Goal: Task Accomplishment & Management: Use online tool/utility

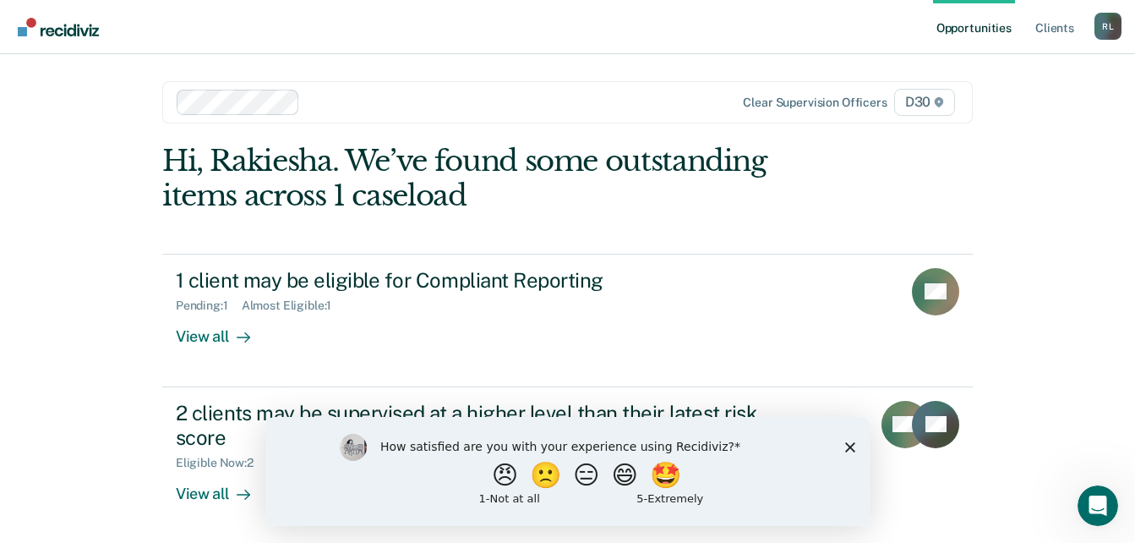
click at [846, 449] on polygon "Close survey" at bounding box center [849, 446] width 10 height 10
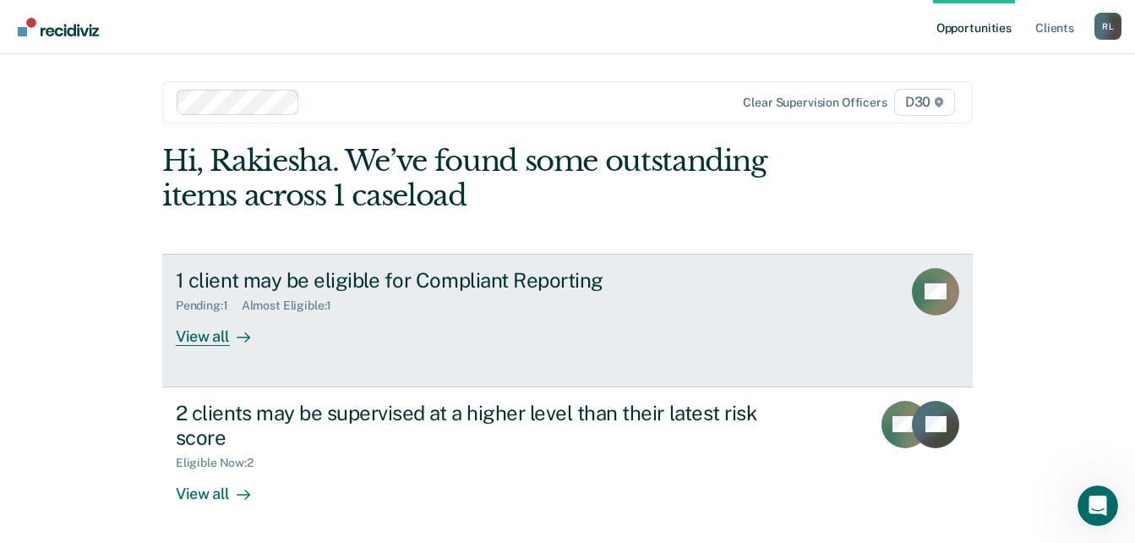
click at [237, 333] on icon at bounding box center [244, 338] width 14 height 14
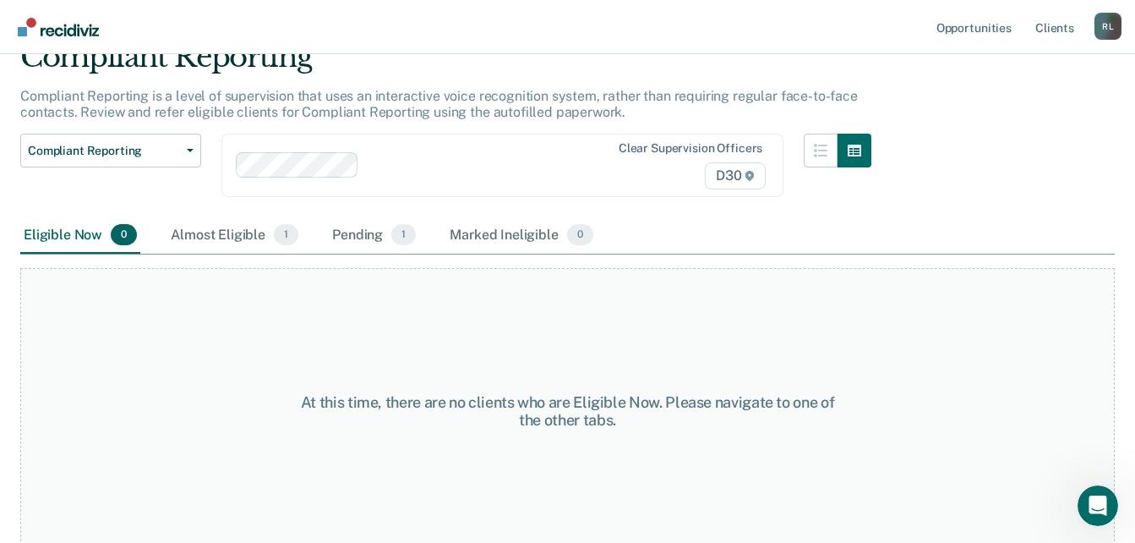
scroll to position [88, 0]
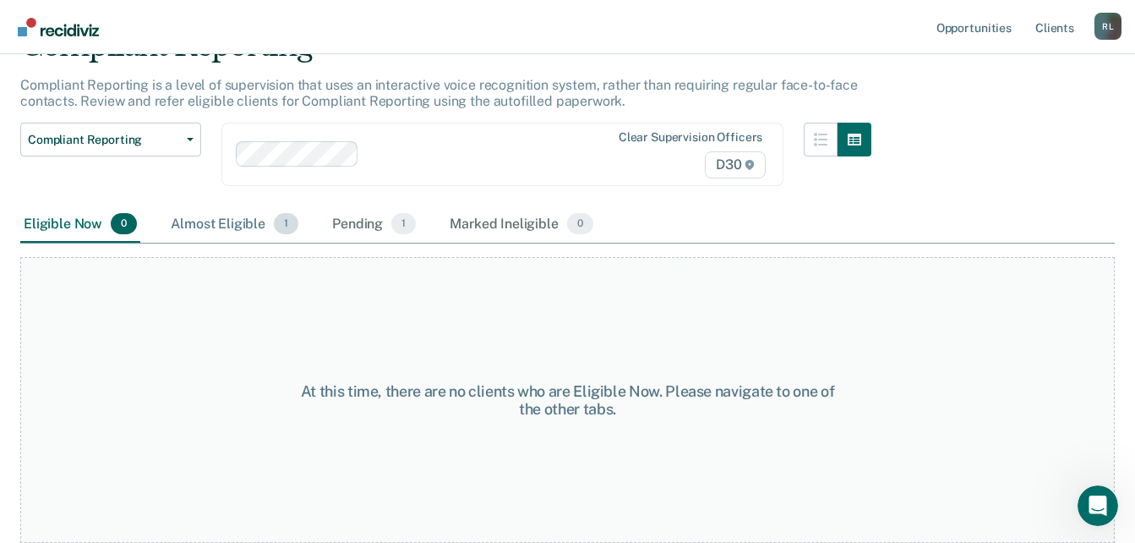
click at [236, 225] on div "Almost Eligible 1" at bounding box center [234, 224] width 134 height 37
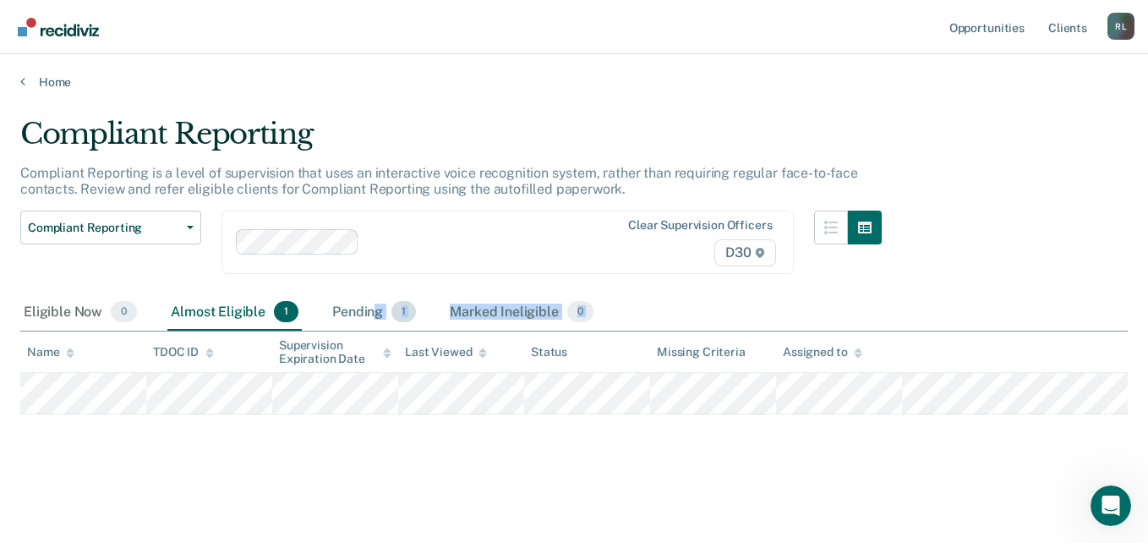
click at [370, 311] on div "Compliant Reporting Compliant Reporting is a level of supervision that uses an …" at bounding box center [573, 266] width 1107 height 299
click at [370, 311] on div "Pending 1" at bounding box center [374, 312] width 90 height 37
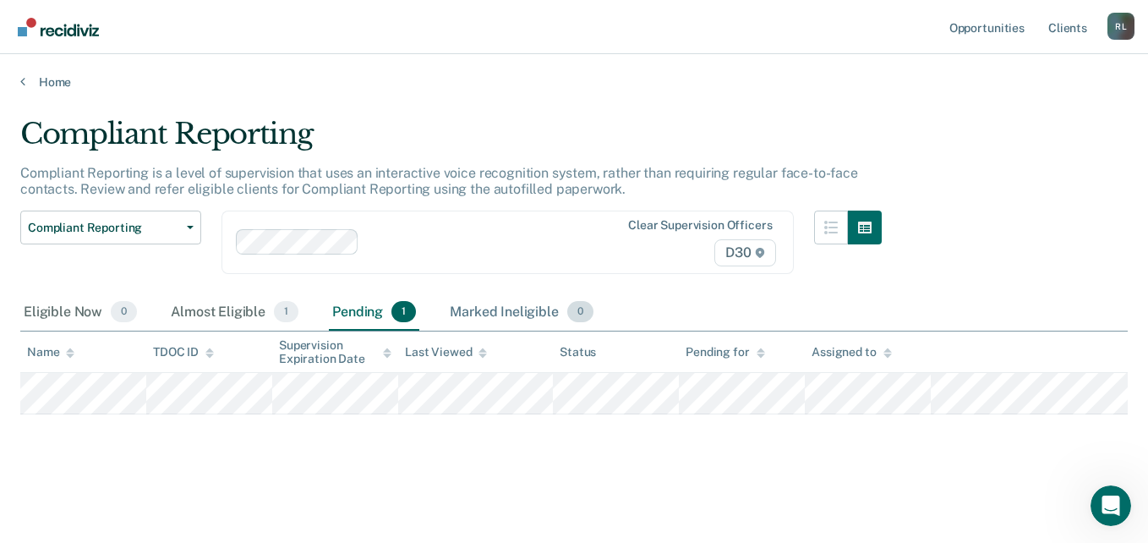
click at [527, 308] on div "Marked Ineligible 0" at bounding box center [521, 312] width 150 height 37
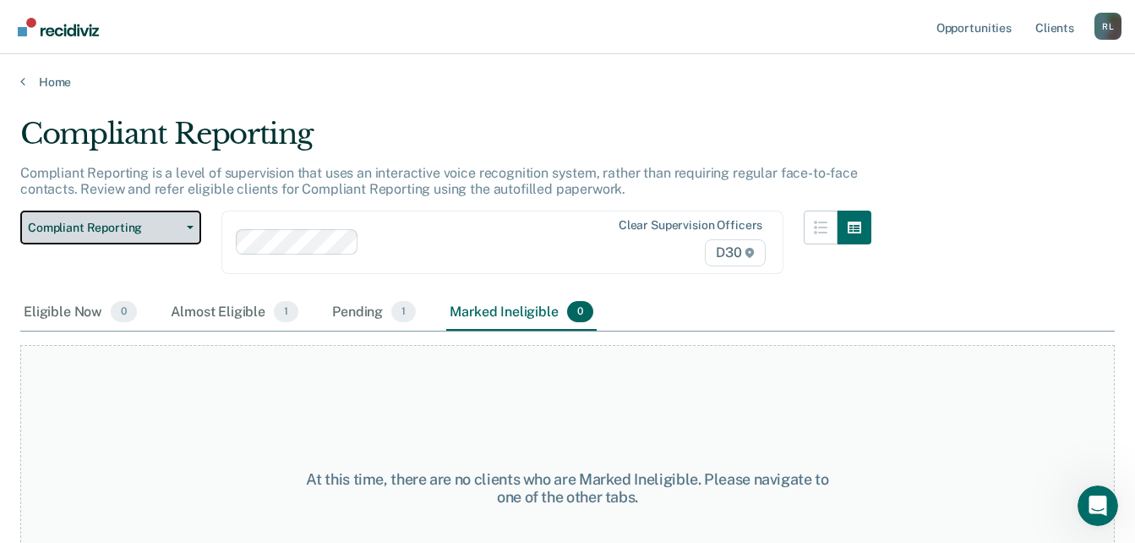
click at [180, 220] on button "Compliant Reporting" at bounding box center [110, 227] width 181 height 34
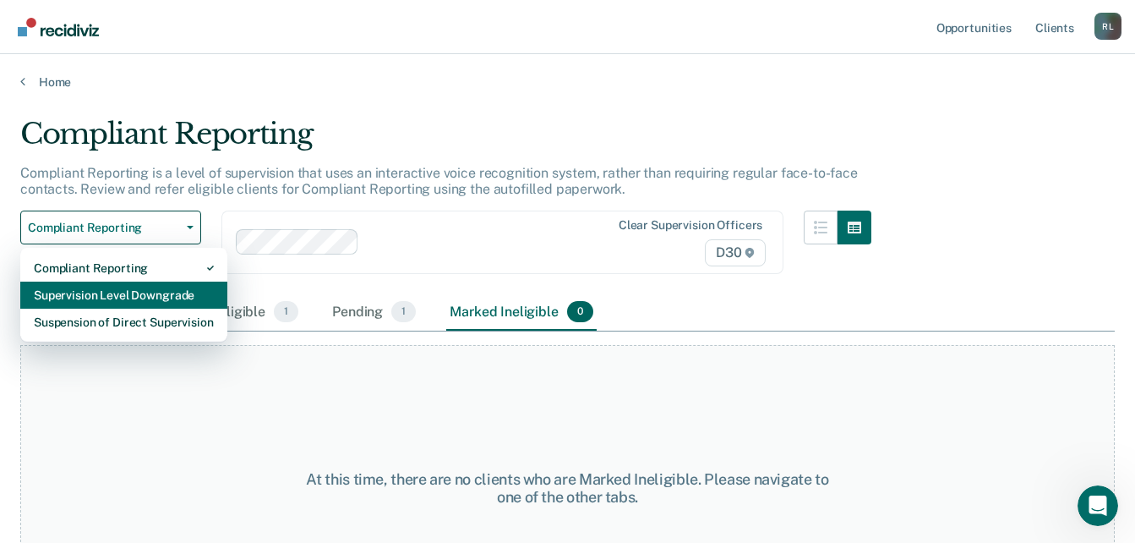
click at [168, 295] on div "Supervision Level Downgrade" at bounding box center [124, 294] width 180 height 27
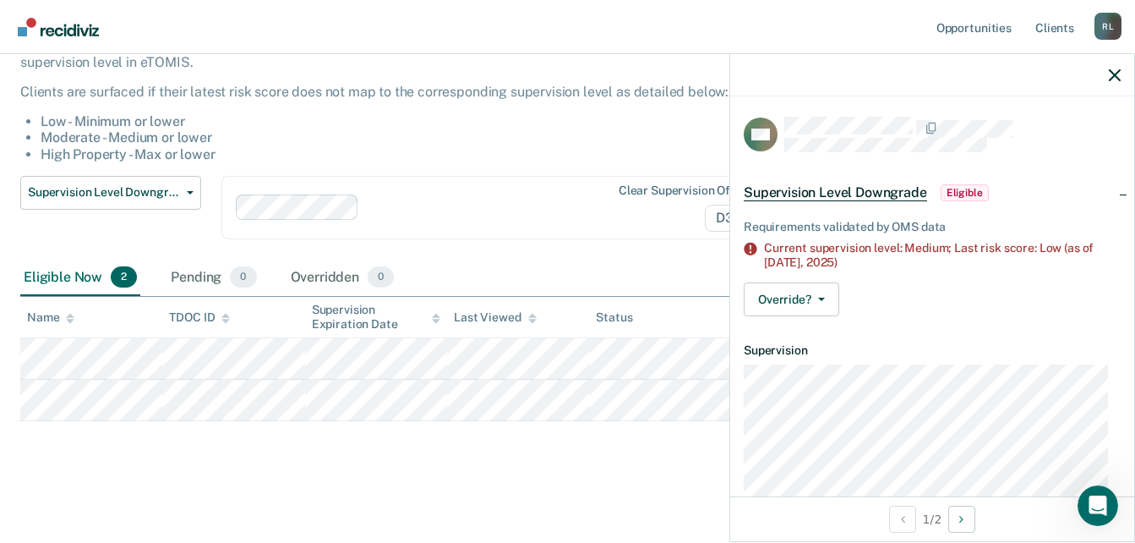
click at [883, 188] on span "Supervision Level Downgrade" at bounding box center [835, 192] width 183 height 17
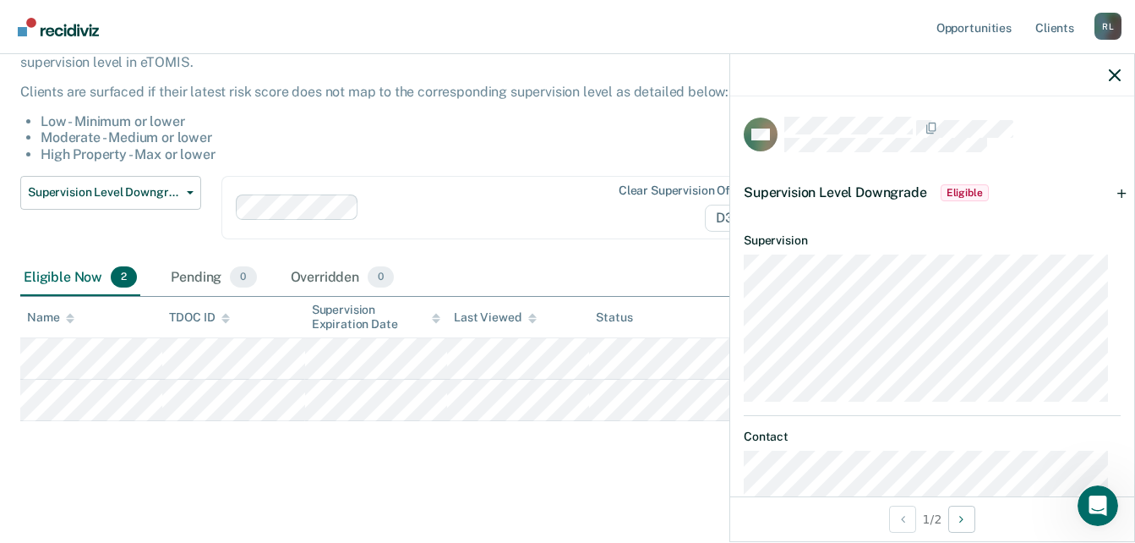
drag, startPoint x: 277, startPoint y: 150, endPoint x: -443, endPoint y: 231, distance: 724.7
click at [0, 231] on html "Looks like you’re using Internet Explorer 11. For faster loading and a better e…" at bounding box center [567, 144] width 1135 height 543
click at [1110, 199] on div "Supervision Level Downgrade Eligible" at bounding box center [932, 193] width 404 height 54
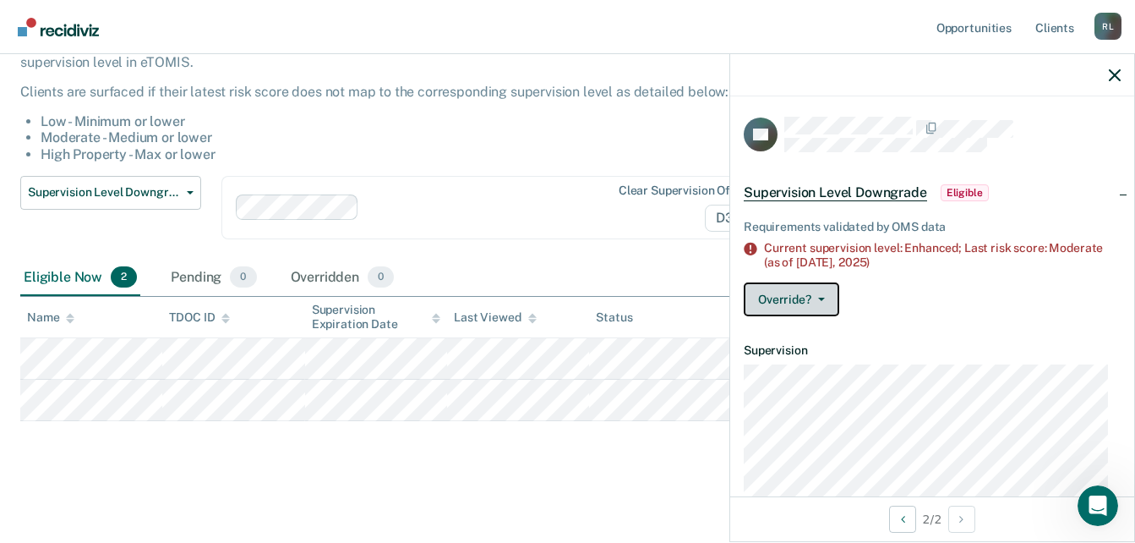
click at [815, 302] on button "Override?" at bounding box center [792, 299] width 96 height 34
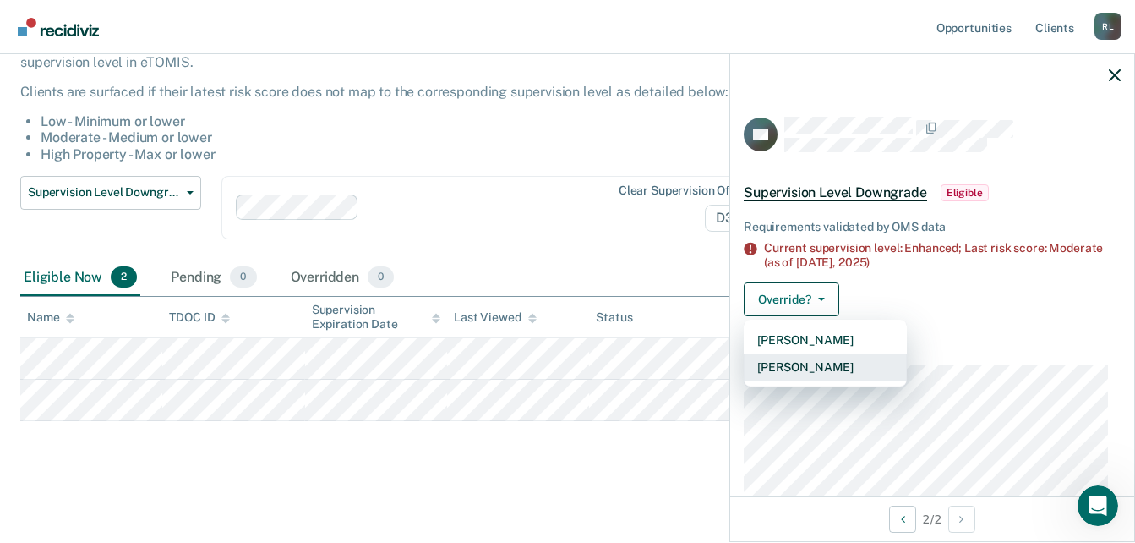
click at [812, 372] on button "[PERSON_NAME]" at bounding box center [825, 366] width 163 height 27
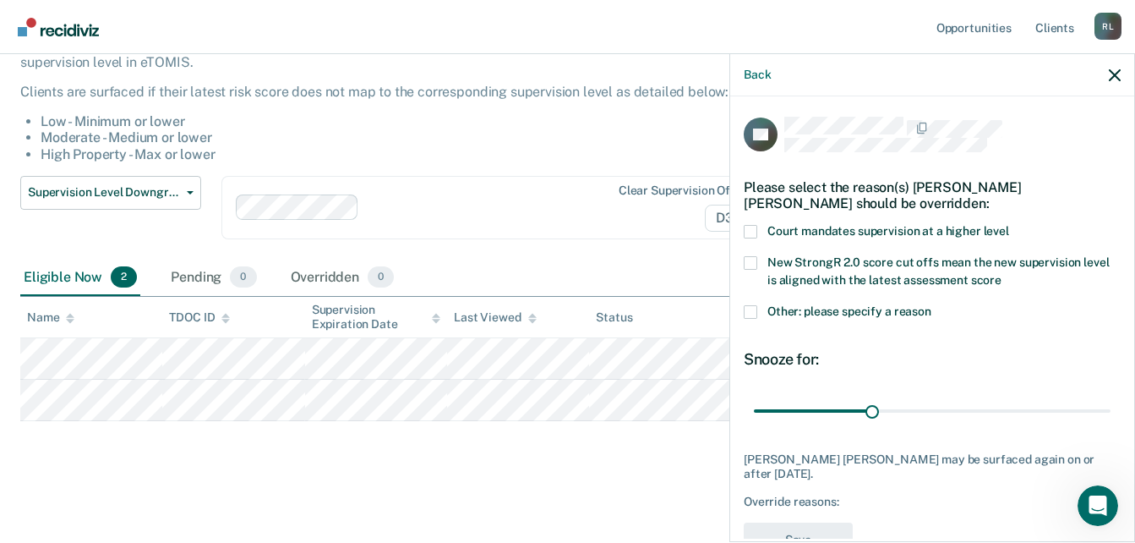
click at [888, 309] on span "Other: please specify a reason" at bounding box center [850, 311] width 164 height 14
click at [931, 305] on input "Other: please specify a reason" at bounding box center [931, 305] width 0 height 0
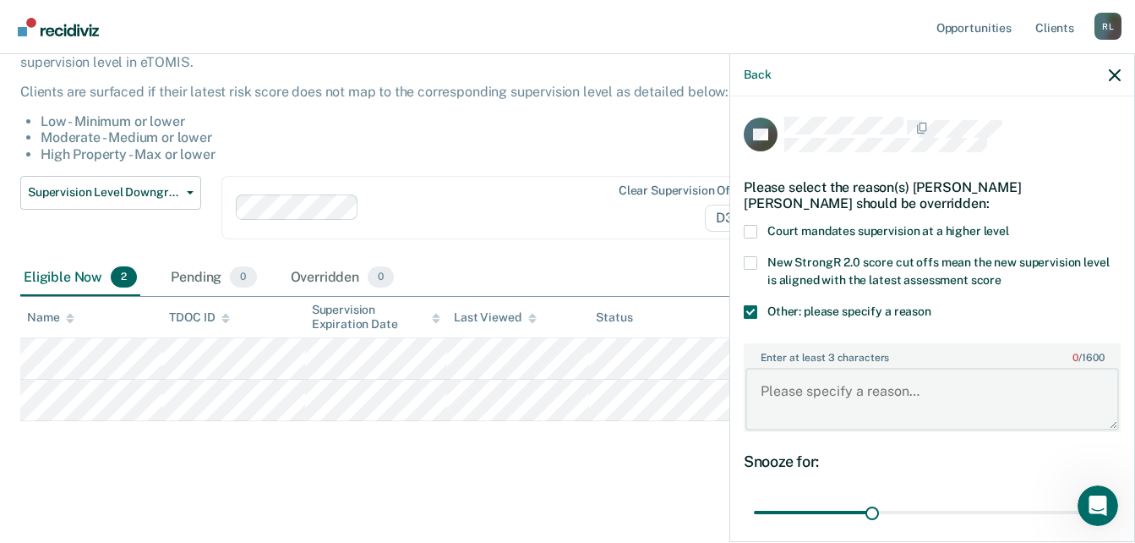
click at [817, 394] on textarea "Enter at least 3 characters 0 / 1600" at bounding box center [933, 399] width 374 height 63
type textarea "Offender need to find employment and have consistent employment"
click at [921, 411] on textarea "Offender need to find employment and have consistent employment" at bounding box center [933, 399] width 374 height 63
drag, startPoint x: 921, startPoint y: 411, endPoint x: 739, endPoint y: 349, distance: 192.7
click at [739, 349] on div "DP Please select the reason(s) [PERSON_NAME] [PERSON_NAME] should be overridden…" at bounding box center [932, 317] width 404 height 442
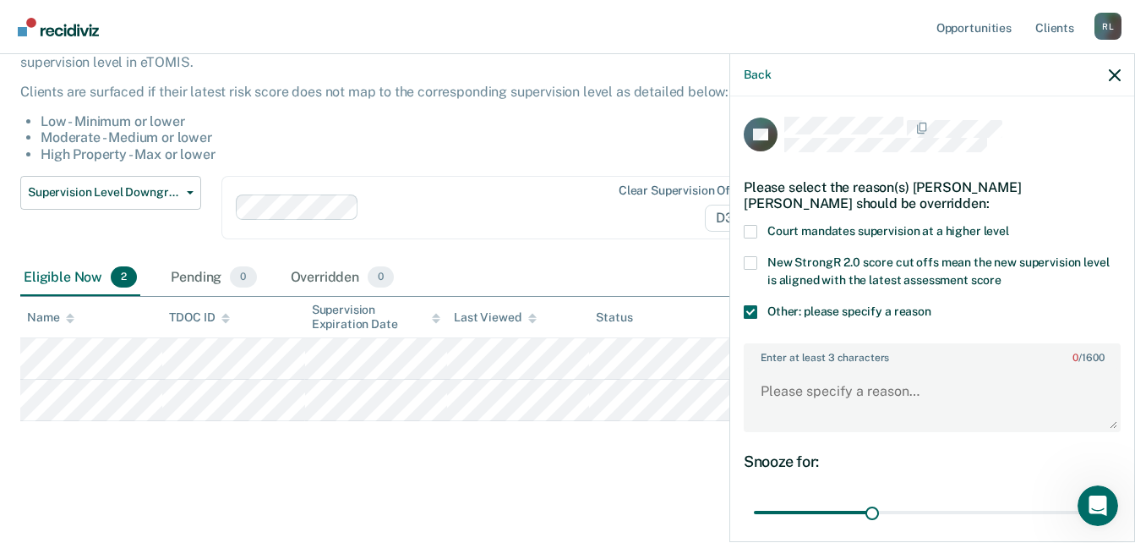
click at [752, 313] on span at bounding box center [751, 312] width 14 height 14
click at [931, 305] on input "Other: please specify a reason" at bounding box center [931, 305] width 0 height 0
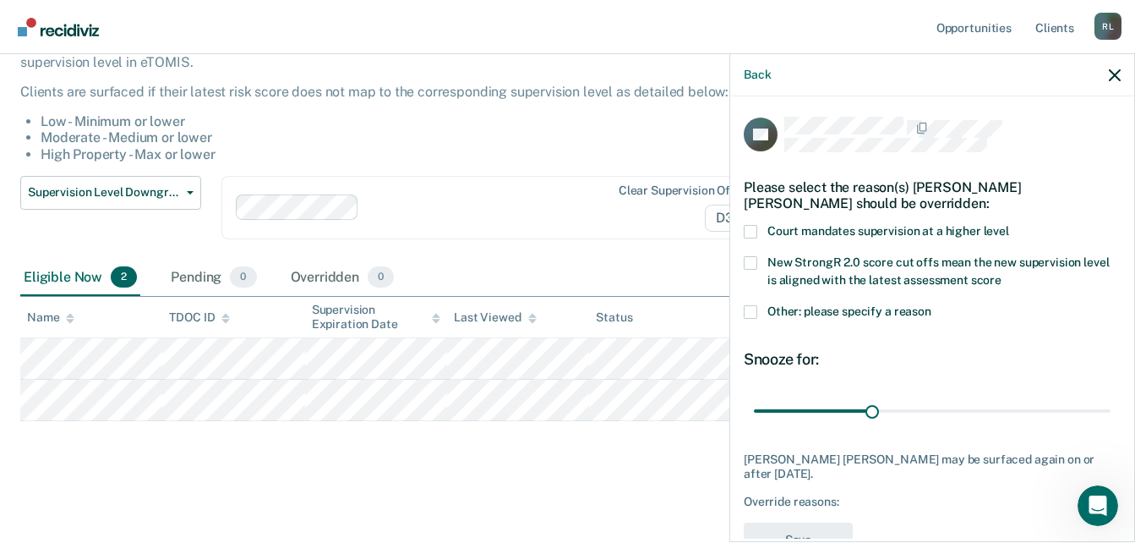
scroll to position [47, 0]
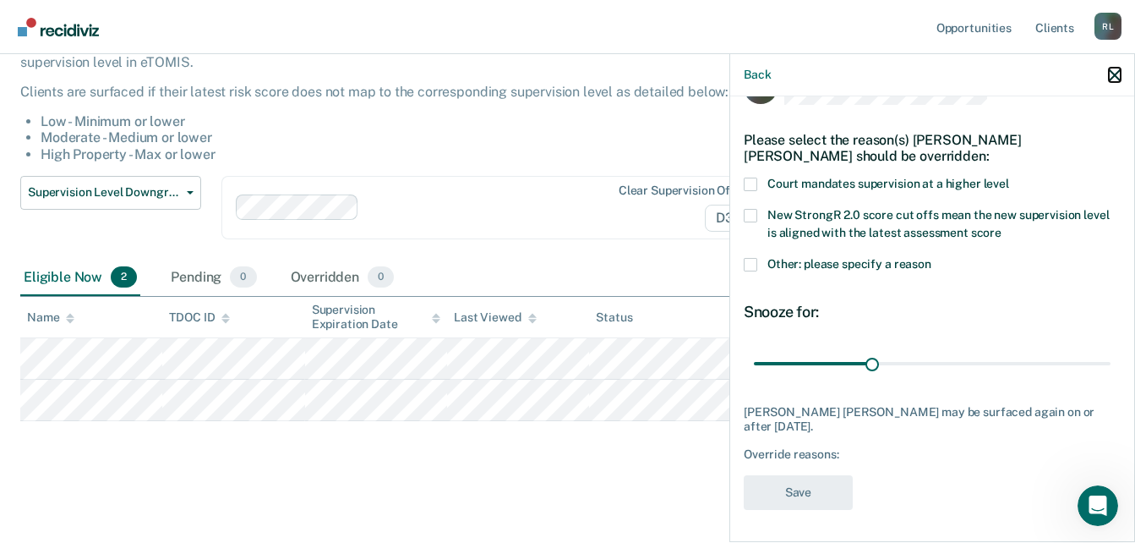
click at [1112, 74] on icon "button" at bounding box center [1115, 75] width 12 height 12
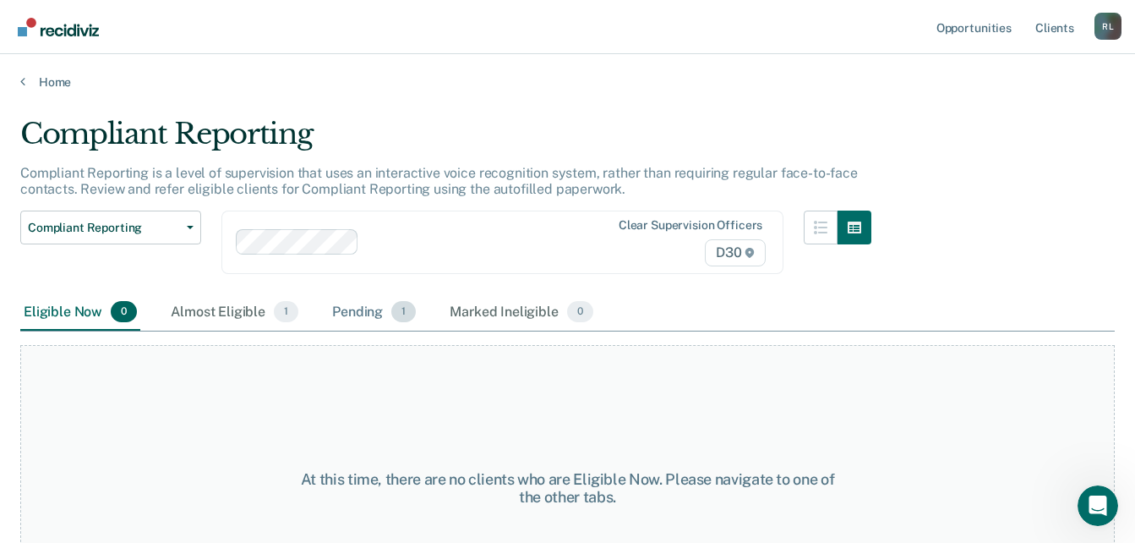
click at [382, 309] on div "Pending 1" at bounding box center [374, 312] width 90 height 37
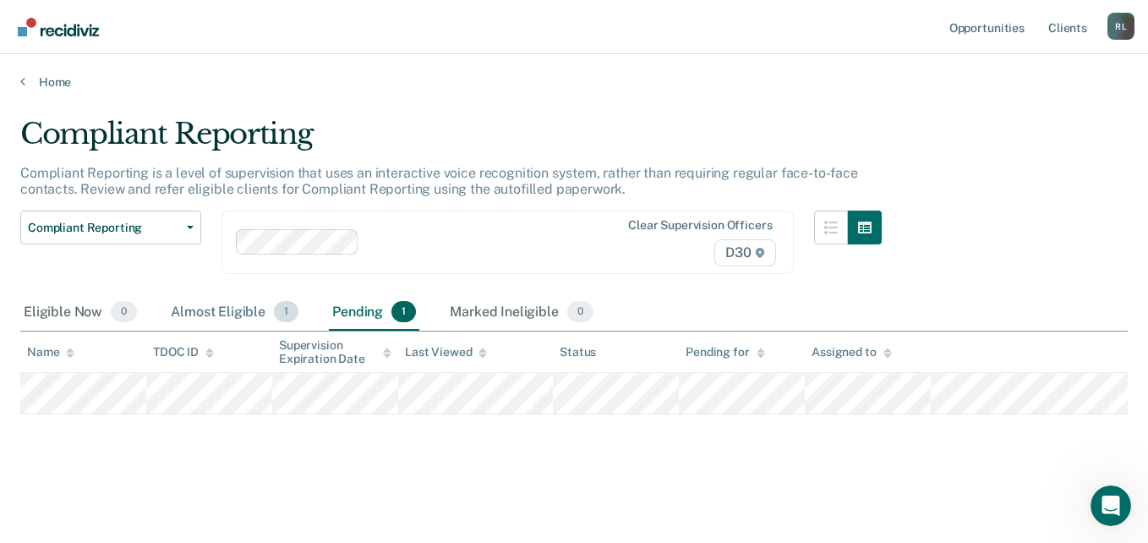
click at [212, 311] on div "Almost Eligible 1" at bounding box center [234, 312] width 134 height 37
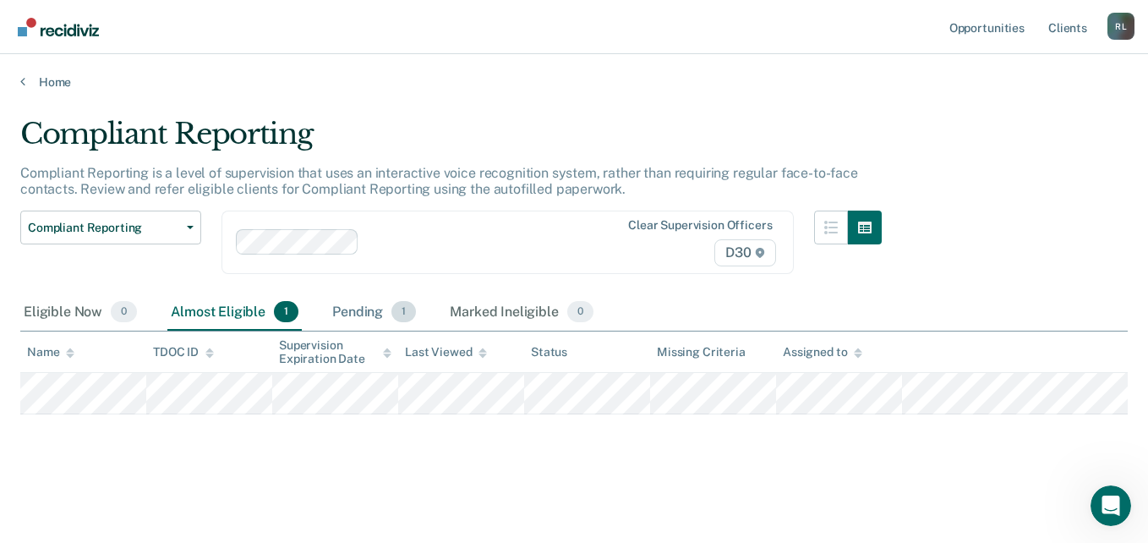
click at [372, 308] on div "Pending 1" at bounding box center [374, 312] width 90 height 37
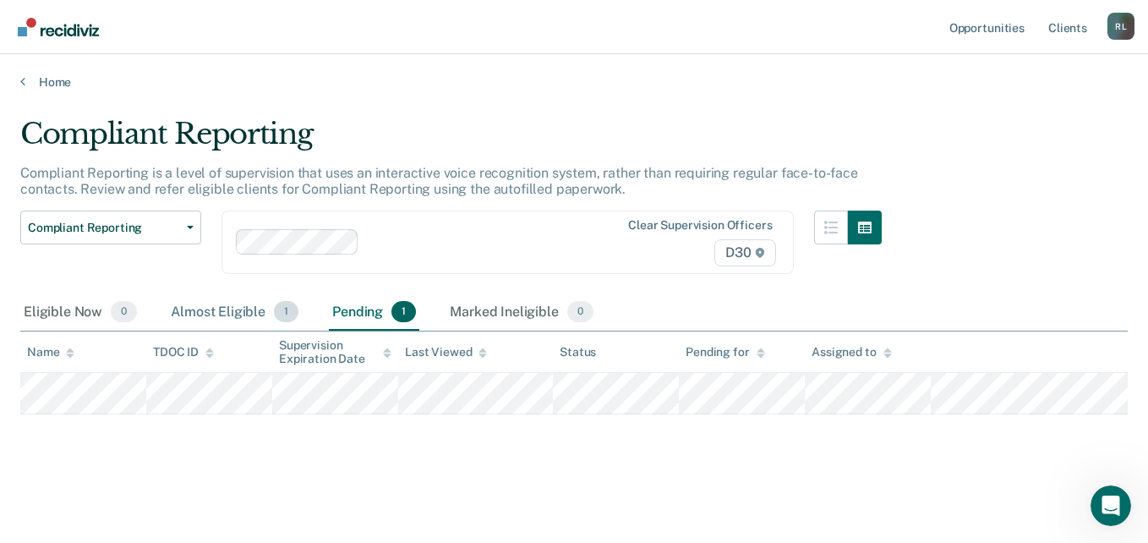
click at [223, 310] on div "Almost Eligible 1" at bounding box center [234, 312] width 134 height 37
